Goal: Information Seeking & Learning: Check status

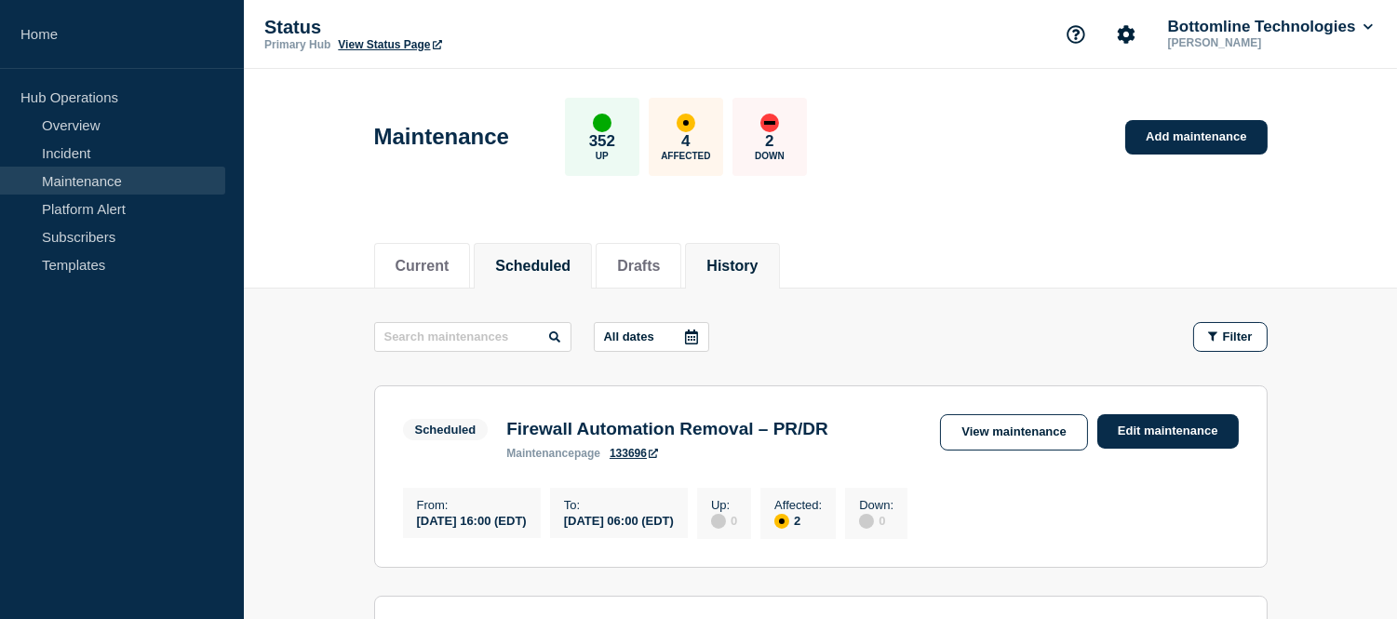
click at [752, 259] on button "History" at bounding box center [732, 266] width 51 height 17
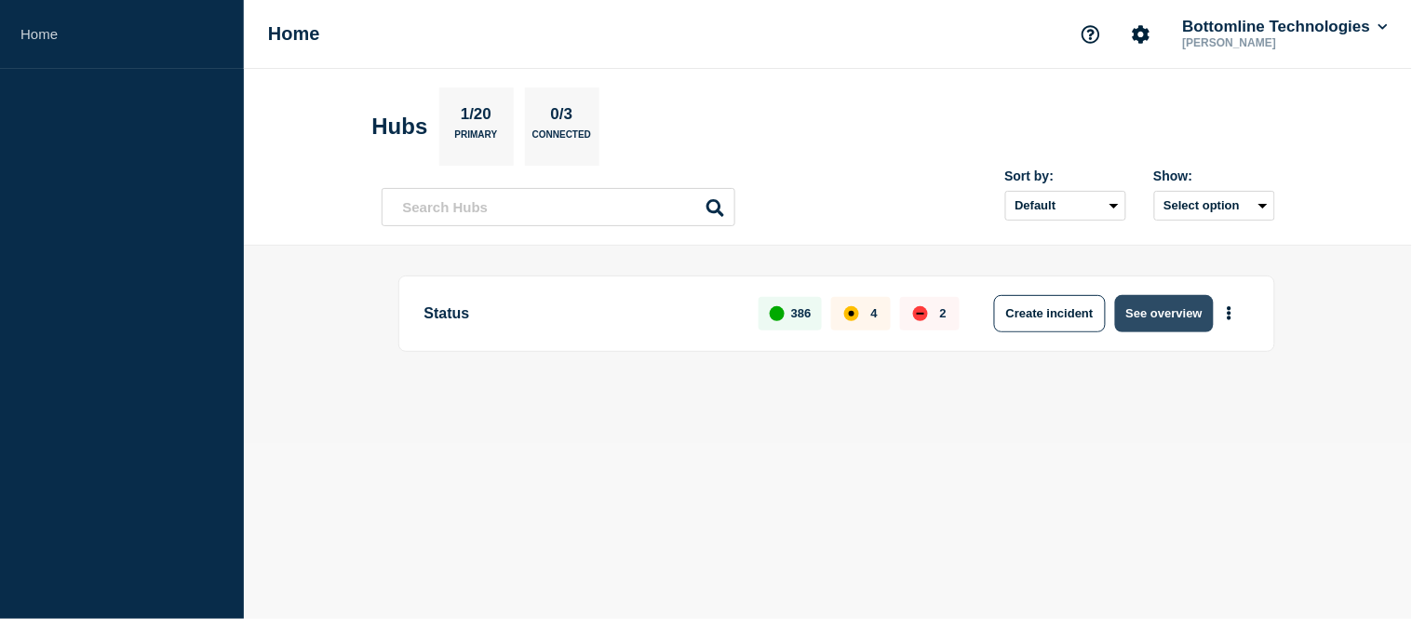
click at [1164, 313] on button "See overview" at bounding box center [1164, 313] width 99 height 37
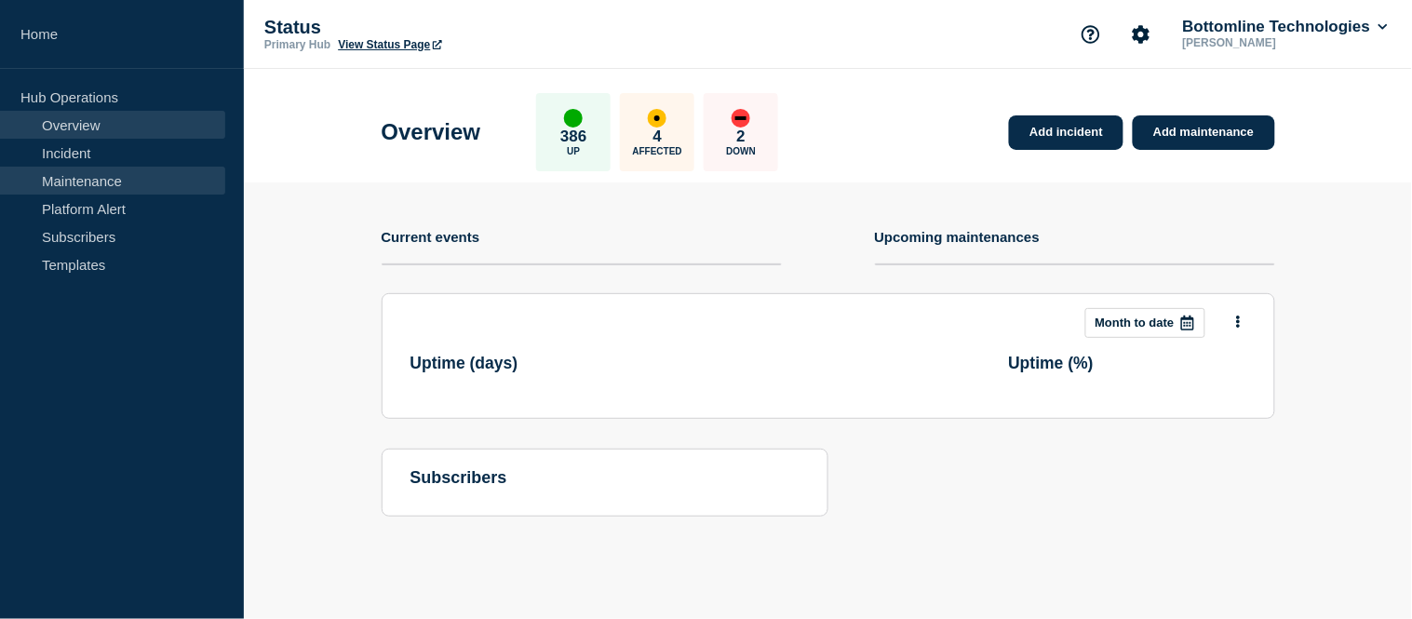
click at [106, 190] on link "Maintenance" at bounding box center [112, 181] width 225 height 28
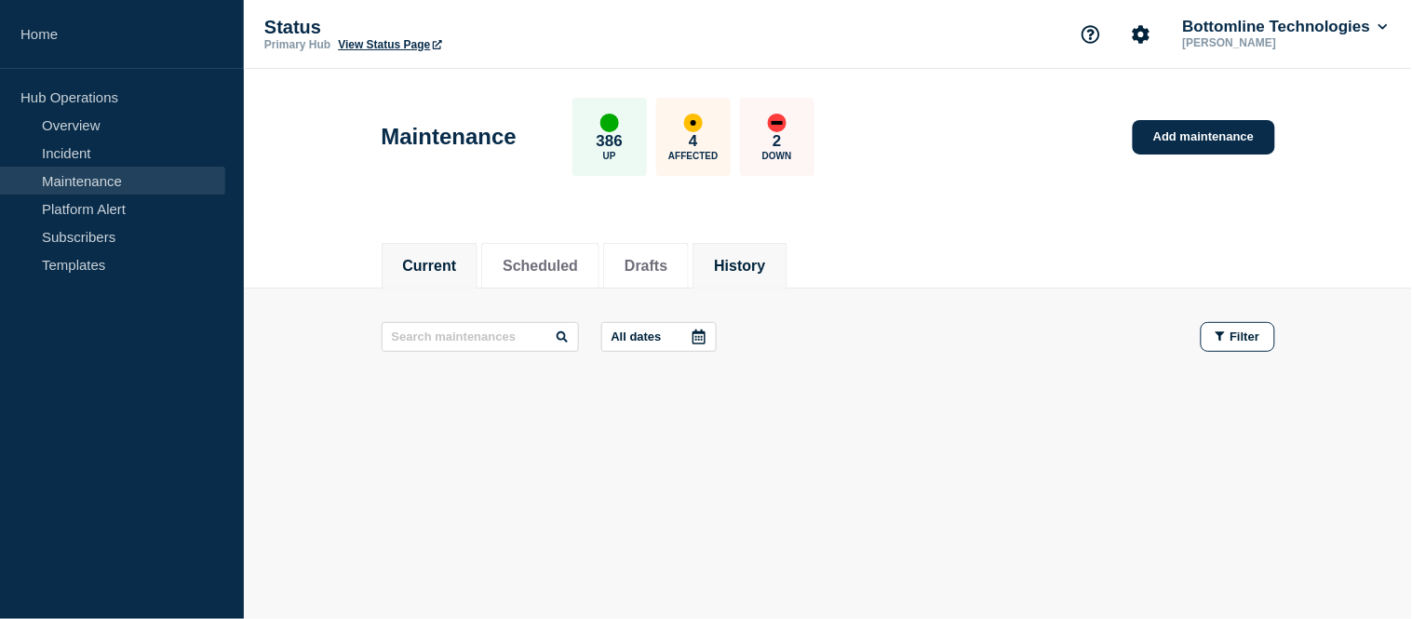
click at [765, 270] on button "History" at bounding box center [739, 266] width 51 height 17
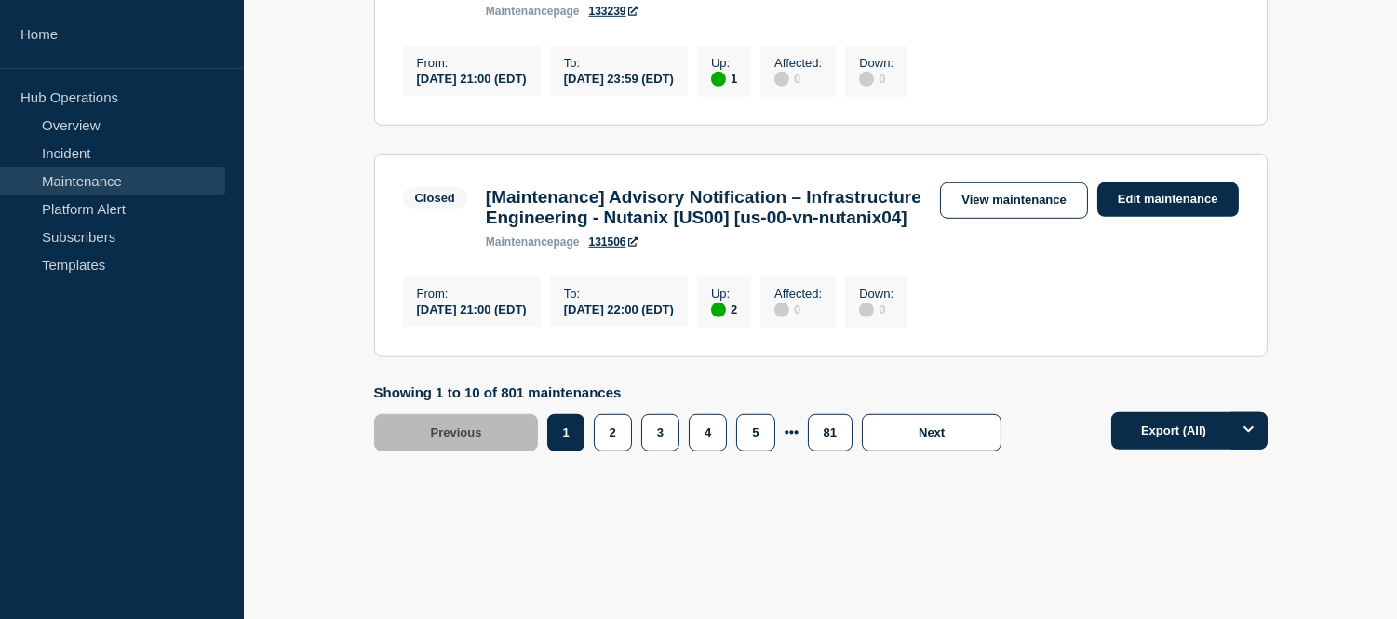
scroll to position [2610, 0]
click at [611, 431] on button "2" at bounding box center [613, 432] width 38 height 37
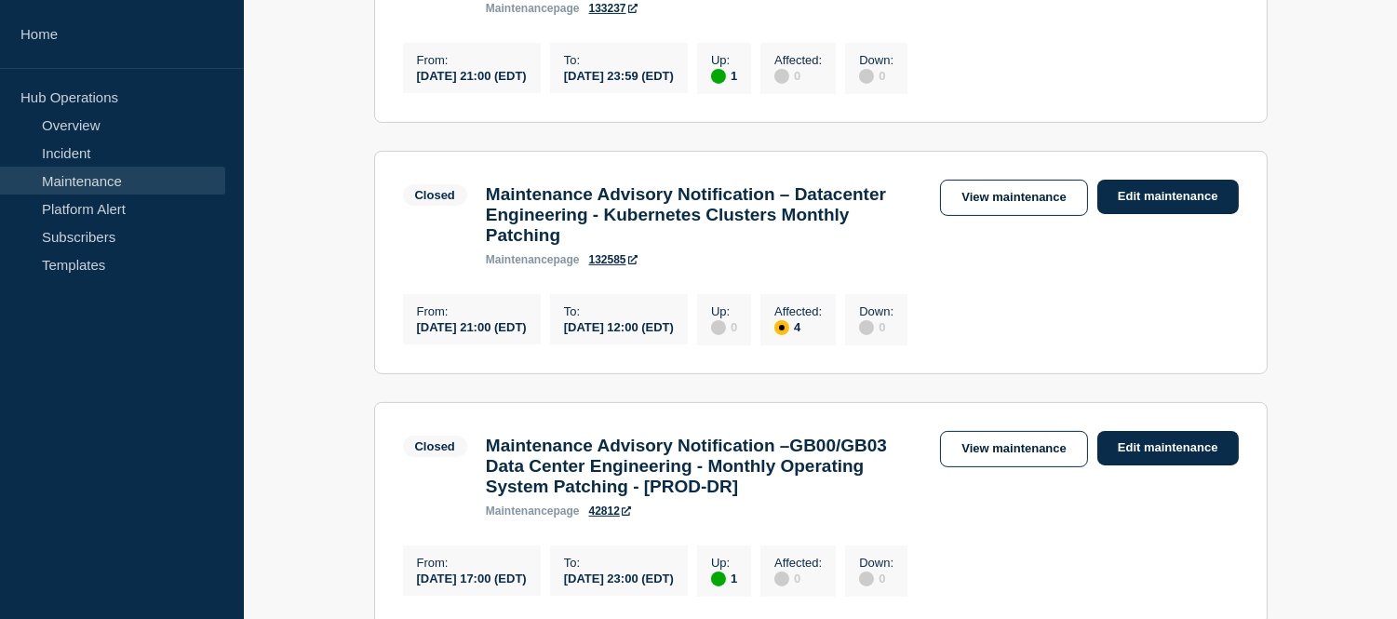
scroll to position [1034, 0]
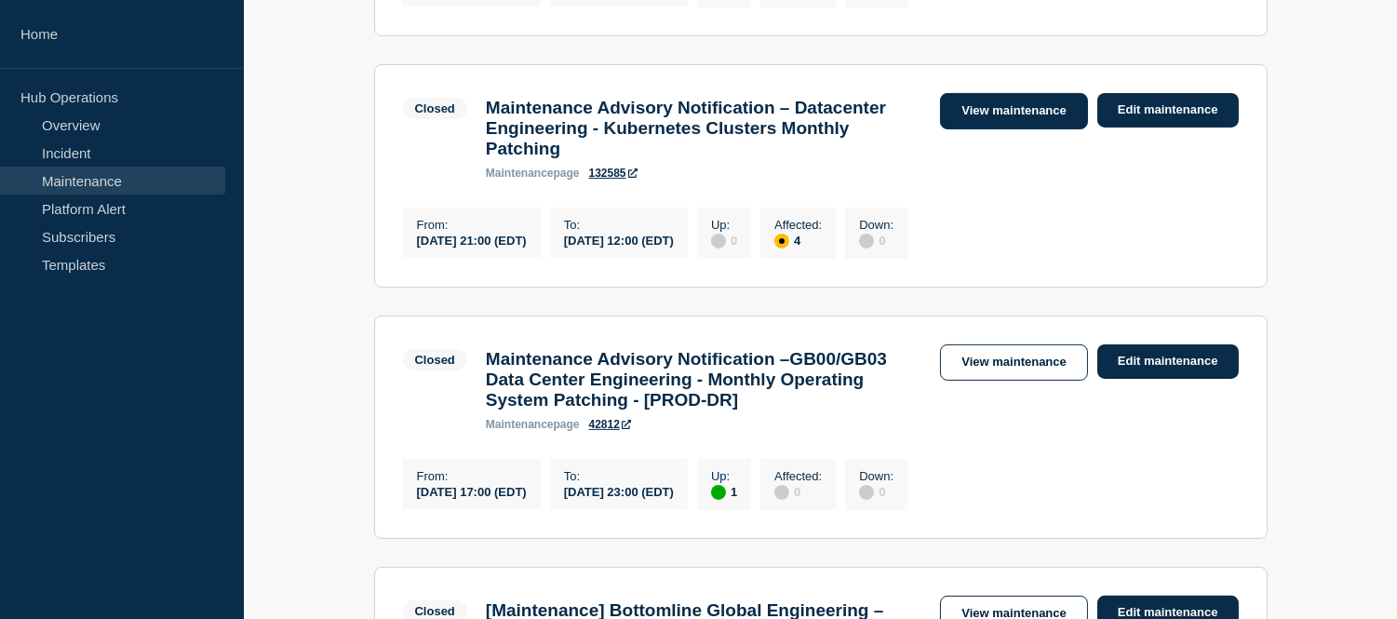
click at [955, 129] on link "View maintenance" at bounding box center [1013, 111] width 147 height 36
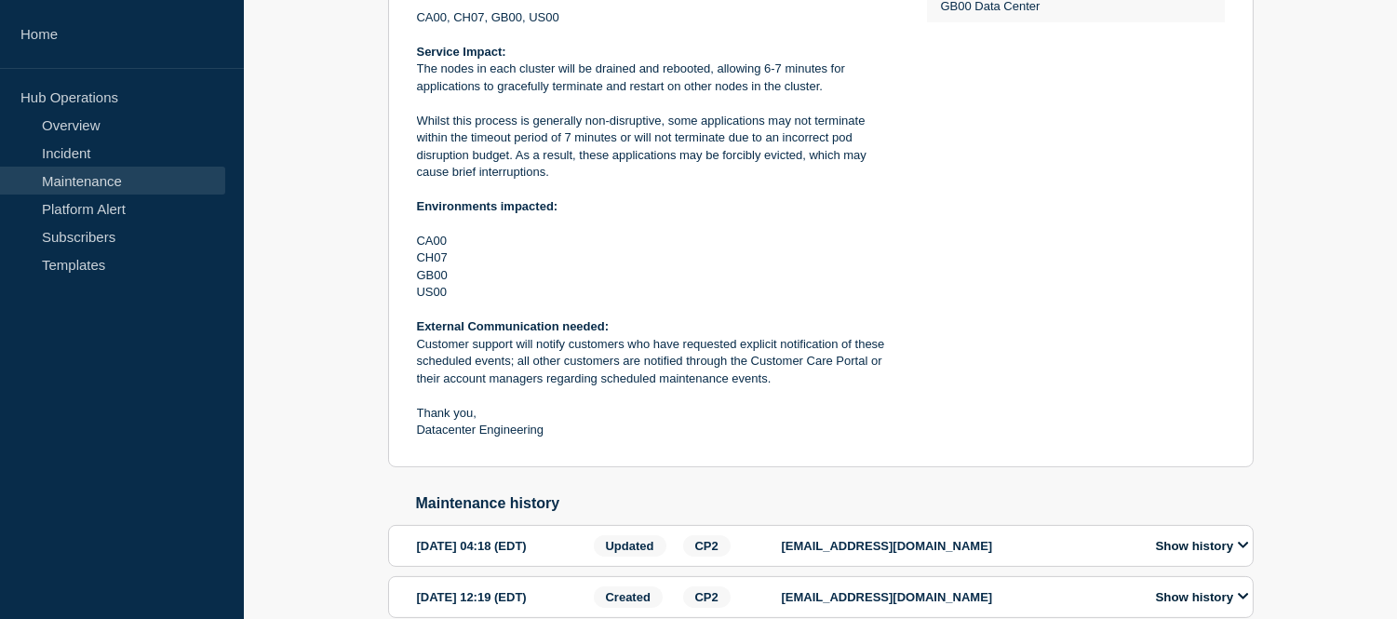
scroll to position [788, 0]
